Goal: Check status: Check status

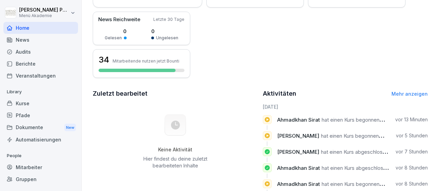
scroll to position [40, 0]
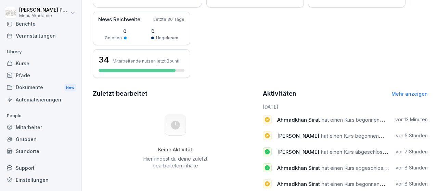
click at [35, 149] on div "Standorte" at bounding box center [40, 151] width 75 height 12
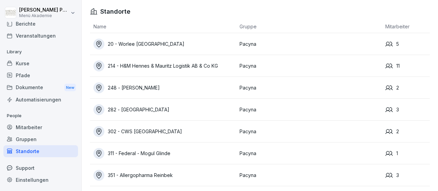
click at [143, 48] on div "20 - Worlee [GEOGRAPHIC_DATA]" at bounding box center [164, 44] width 143 height 11
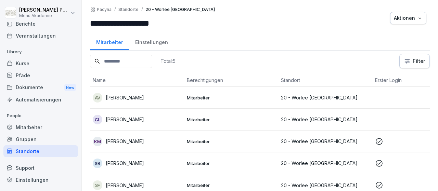
click at [144, 140] on p "[PERSON_NAME]" at bounding box center [125, 141] width 38 height 7
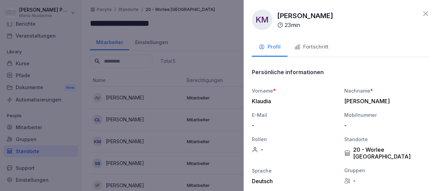
click at [304, 47] on div "Fortschritt" at bounding box center [311, 47] width 34 height 8
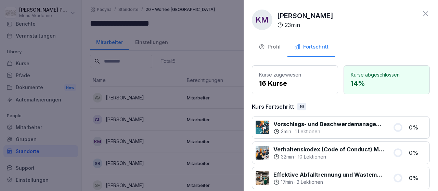
click at [427, 12] on icon at bounding box center [425, 14] width 8 height 8
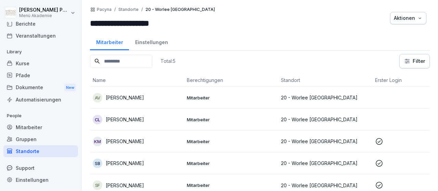
click at [130, 120] on p "[PERSON_NAME]" at bounding box center [125, 119] width 38 height 7
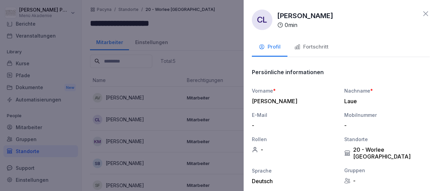
click at [311, 51] on button "Fortschritt" at bounding box center [311, 47] width 48 height 18
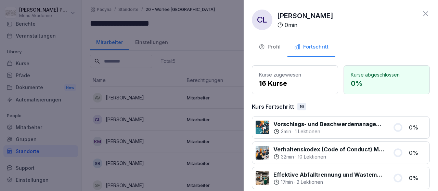
click at [429, 11] on div "CL [PERSON_NAME] 0 min Profil Fortschritt Kurse zugewiesen 16 Kurse Kurse abges…" at bounding box center [340, 95] width 194 height 191
click at [425, 14] on icon at bounding box center [425, 14] width 8 height 8
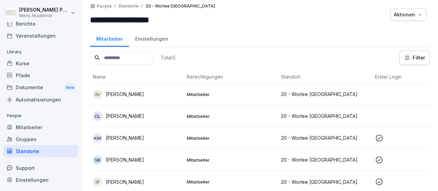
scroll to position [4, 0]
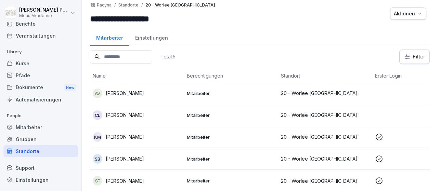
click at [41, 148] on div "Standorte" at bounding box center [40, 151] width 75 height 12
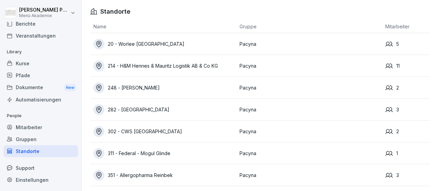
click at [160, 65] on div "214 - H&M Hennes & Mauritz Logistik AB & Co KG" at bounding box center [164, 66] width 143 height 11
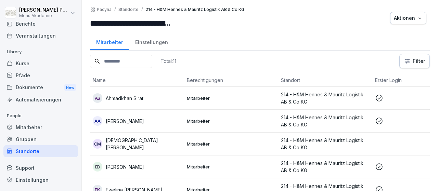
click at [197, 98] on p "Mitarbeiter" at bounding box center [231, 98] width 89 height 6
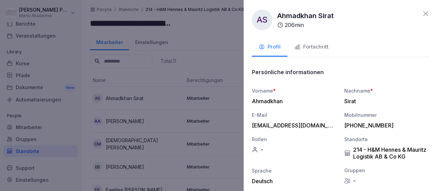
click at [325, 48] on div "Fortschritt" at bounding box center [311, 47] width 34 height 8
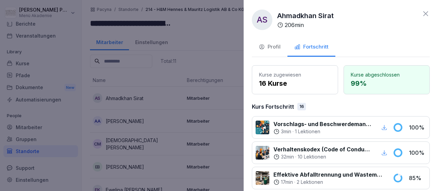
click at [427, 13] on icon at bounding box center [425, 14] width 8 height 8
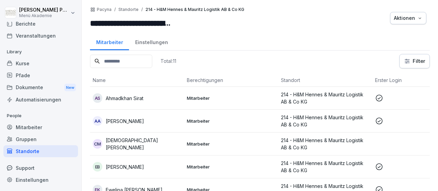
click at [138, 119] on p "[PERSON_NAME]" at bounding box center [125, 121] width 38 height 7
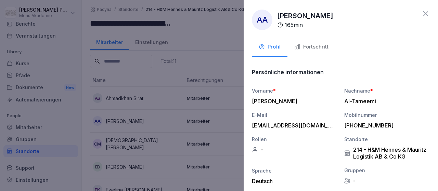
click at [326, 39] on button "Fortschritt" at bounding box center [311, 47] width 48 height 18
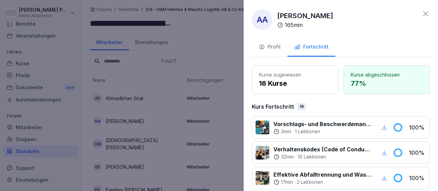
drag, startPoint x: 425, startPoint y: 15, endPoint x: 421, endPoint y: 18, distance: 5.1
click at [425, 15] on icon at bounding box center [425, 14] width 8 height 8
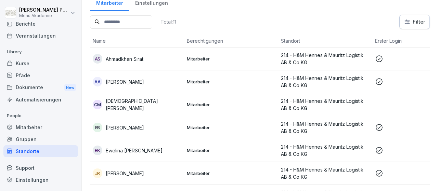
scroll to position [40, 0]
click at [132, 129] on p "[PERSON_NAME]" at bounding box center [125, 127] width 38 height 7
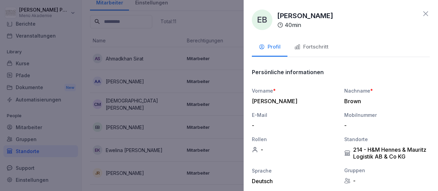
click at [303, 49] on div "Fortschritt" at bounding box center [311, 47] width 34 height 8
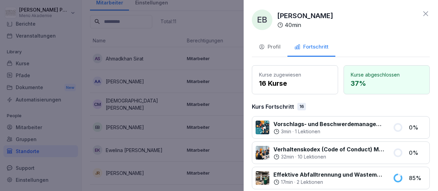
click at [427, 16] on icon at bounding box center [425, 14] width 8 height 8
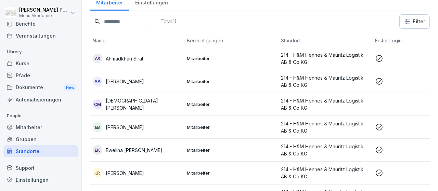
scroll to position [119, 0]
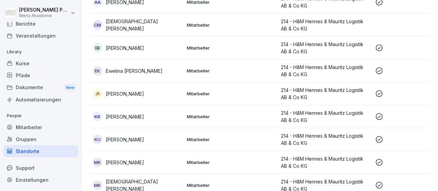
click at [128, 137] on p "[PERSON_NAME]" at bounding box center [125, 139] width 38 height 7
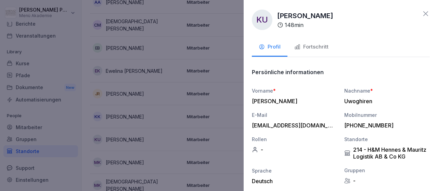
click at [306, 46] on div "Fortschritt" at bounding box center [311, 47] width 34 height 8
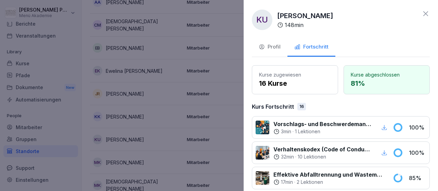
click at [424, 16] on icon at bounding box center [425, 14] width 8 height 8
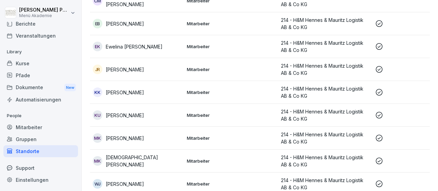
scroll to position [147, 0]
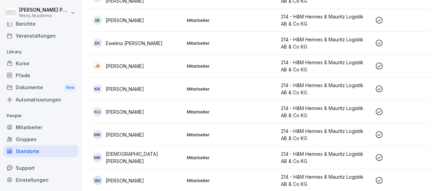
click at [127, 156] on p "[DEMOGRAPHIC_DATA][PERSON_NAME]" at bounding box center [144, 157] width 76 height 14
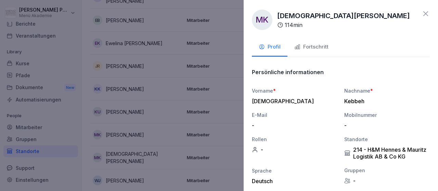
click at [318, 46] on div "Fortschritt" at bounding box center [311, 47] width 34 height 8
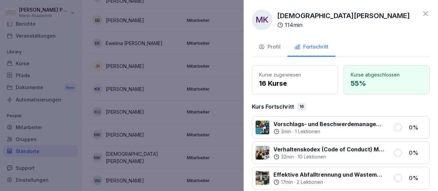
click at [423, 17] on icon at bounding box center [425, 14] width 8 height 8
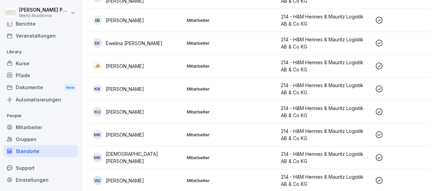
click at [128, 179] on p "[PERSON_NAME]" at bounding box center [125, 180] width 38 height 7
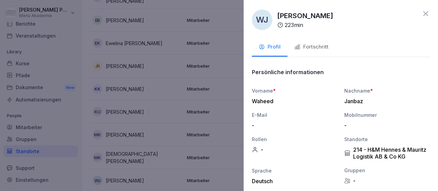
click at [300, 49] on icon "button" at bounding box center [297, 47] width 6 height 6
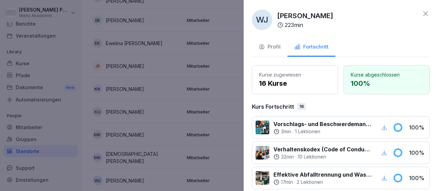
click at [427, 12] on icon at bounding box center [425, 13] width 5 height 5
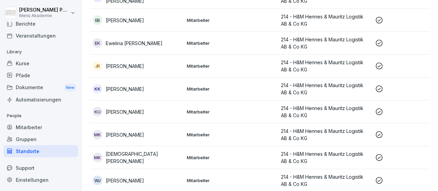
scroll to position [147, 0]
click at [28, 149] on div "Standorte" at bounding box center [40, 151] width 75 height 12
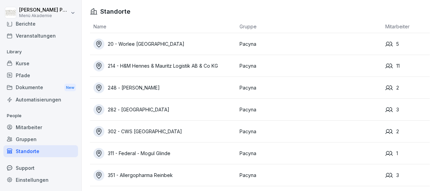
click at [28, 149] on div "Standorte" at bounding box center [40, 151] width 75 height 12
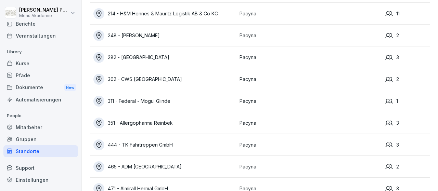
scroll to position [40, 0]
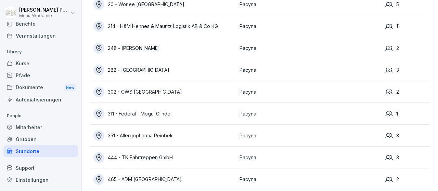
click at [150, 67] on div "282 - [GEOGRAPHIC_DATA]" at bounding box center [164, 70] width 143 height 11
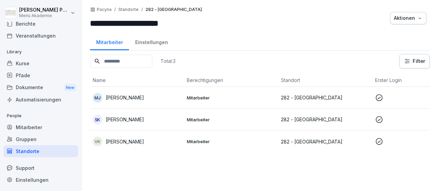
click at [120, 137] on div "VK [PERSON_NAME]" at bounding box center [137, 142] width 89 height 10
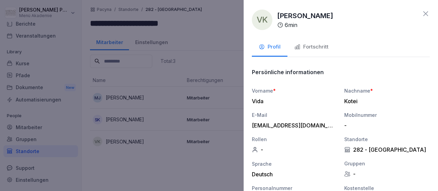
click at [303, 48] on div "Fortschritt" at bounding box center [311, 47] width 34 height 8
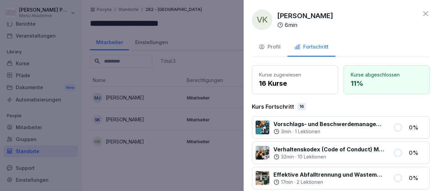
click at [426, 13] on icon at bounding box center [425, 13] width 5 height 5
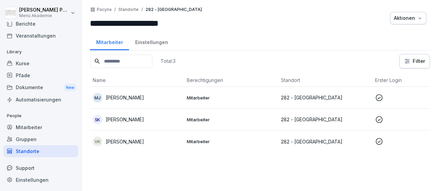
click at [21, 148] on div "Standorte" at bounding box center [40, 151] width 75 height 12
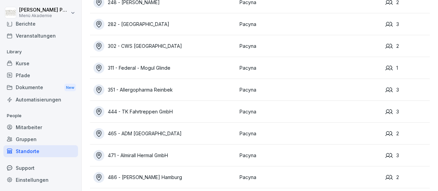
scroll to position [88, 0]
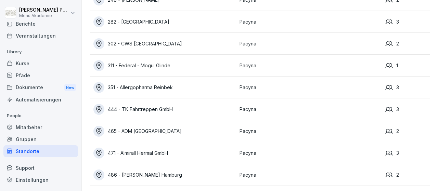
click at [140, 135] on div "465 - ADM [GEOGRAPHIC_DATA]" at bounding box center [164, 131] width 143 height 11
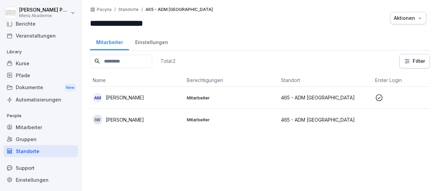
click at [142, 119] on p "[PERSON_NAME]" at bounding box center [125, 119] width 38 height 7
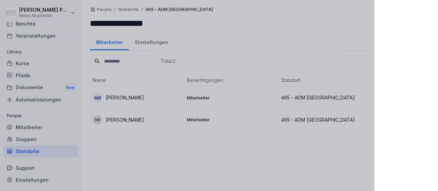
scroll to position [40, 0]
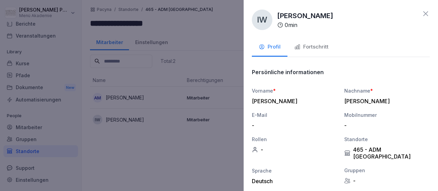
click at [318, 47] on div "Fortschritt" at bounding box center [311, 47] width 34 height 8
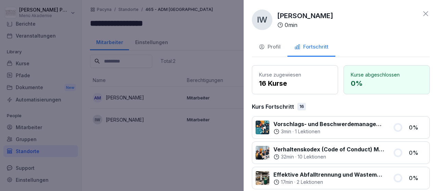
click at [420, 15] on div "IW [PERSON_NAME] 0 min" at bounding box center [341, 20] width 178 height 21
click at [425, 9] on div "IW [PERSON_NAME] 0 min Profil Fortschritt Kurse zugewiesen 16 Kurse Kurse abges…" at bounding box center [340, 95] width 194 height 191
click at [426, 13] on icon at bounding box center [425, 13] width 5 height 5
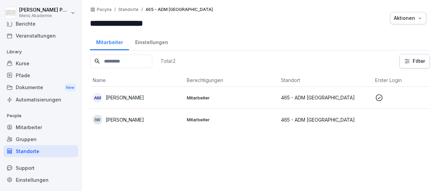
click at [150, 102] on td "AM [PERSON_NAME]" at bounding box center [137, 98] width 94 height 22
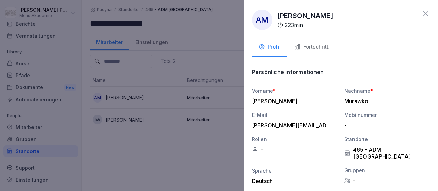
click at [314, 49] on div "Fortschritt" at bounding box center [311, 47] width 34 height 8
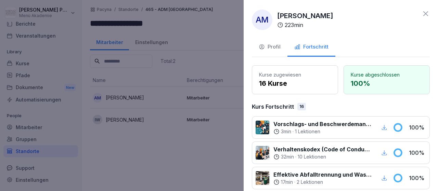
click at [423, 13] on icon at bounding box center [425, 14] width 8 height 8
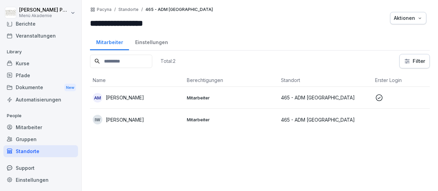
click at [28, 152] on div "Standorte" at bounding box center [40, 151] width 75 height 12
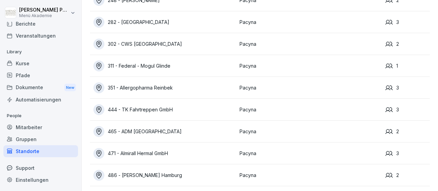
scroll to position [88, 0]
click at [137, 179] on div "486 - [PERSON_NAME] Hamburg" at bounding box center [164, 175] width 143 height 11
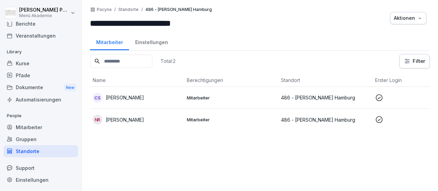
click at [203, 118] on p "Mitarbeiter" at bounding box center [231, 120] width 89 height 6
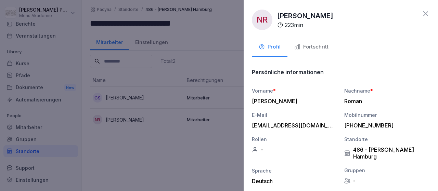
click at [325, 47] on div "Fortschritt" at bounding box center [311, 47] width 34 height 8
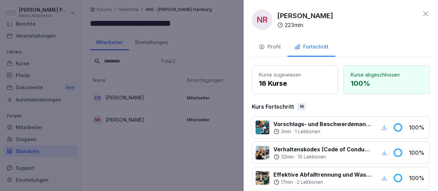
click at [427, 14] on icon at bounding box center [425, 14] width 8 height 8
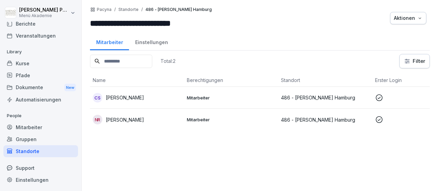
click at [119, 97] on p "[PERSON_NAME]" at bounding box center [125, 97] width 38 height 7
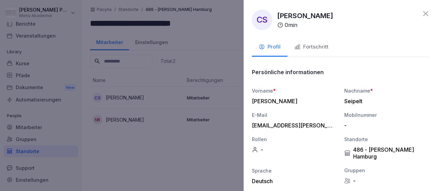
click at [329, 48] on button "Fortschritt" at bounding box center [311, 47] width 48 height 18
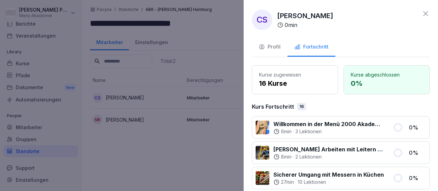
click at [430, 15] on div "CS [PERSON_NAME] 0 min Profil Fortschritt Kurse zugewiesen 16 Kurse Kurse abges…" at bounding box center [340, 95] width 194 height 191
click at [428, 15] on icon at bounding box center [425, 14] width 8 height 8
